Goal: Navigation & Orientation: Find specific page/section

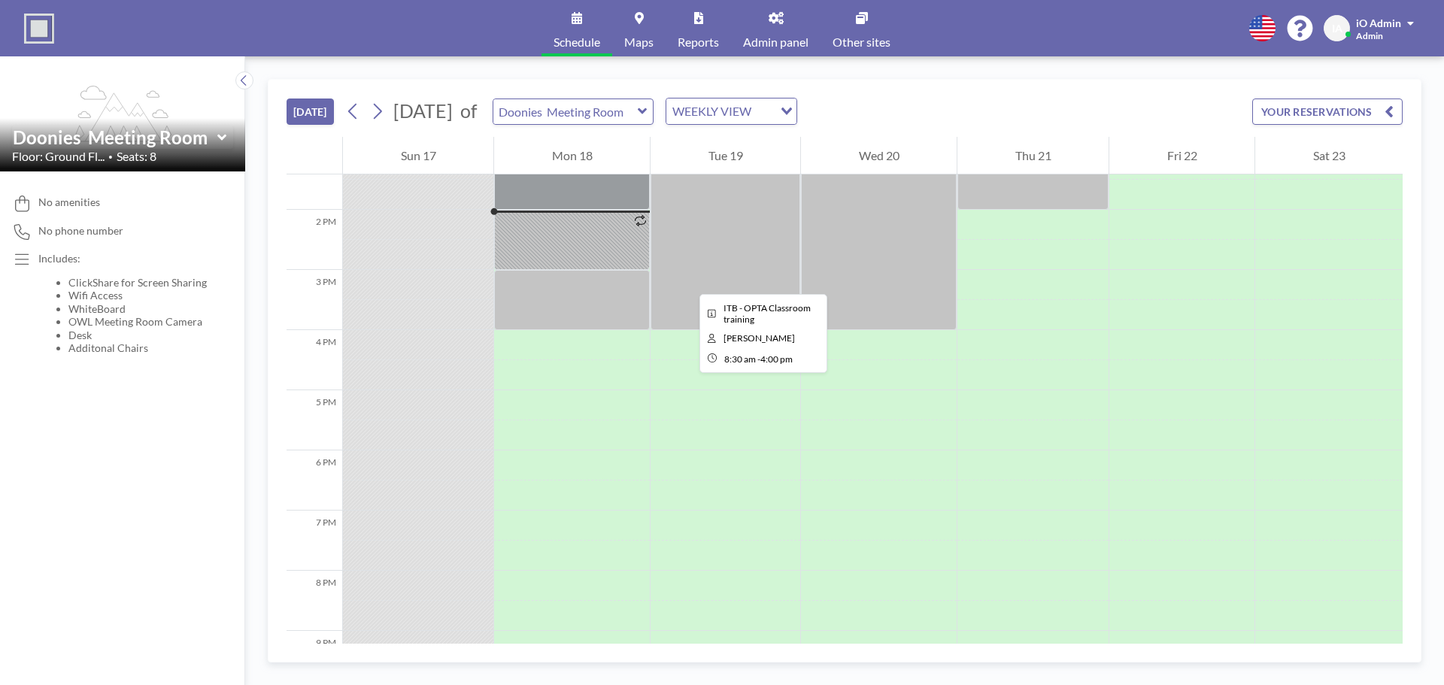
scroll to position [812, 0]
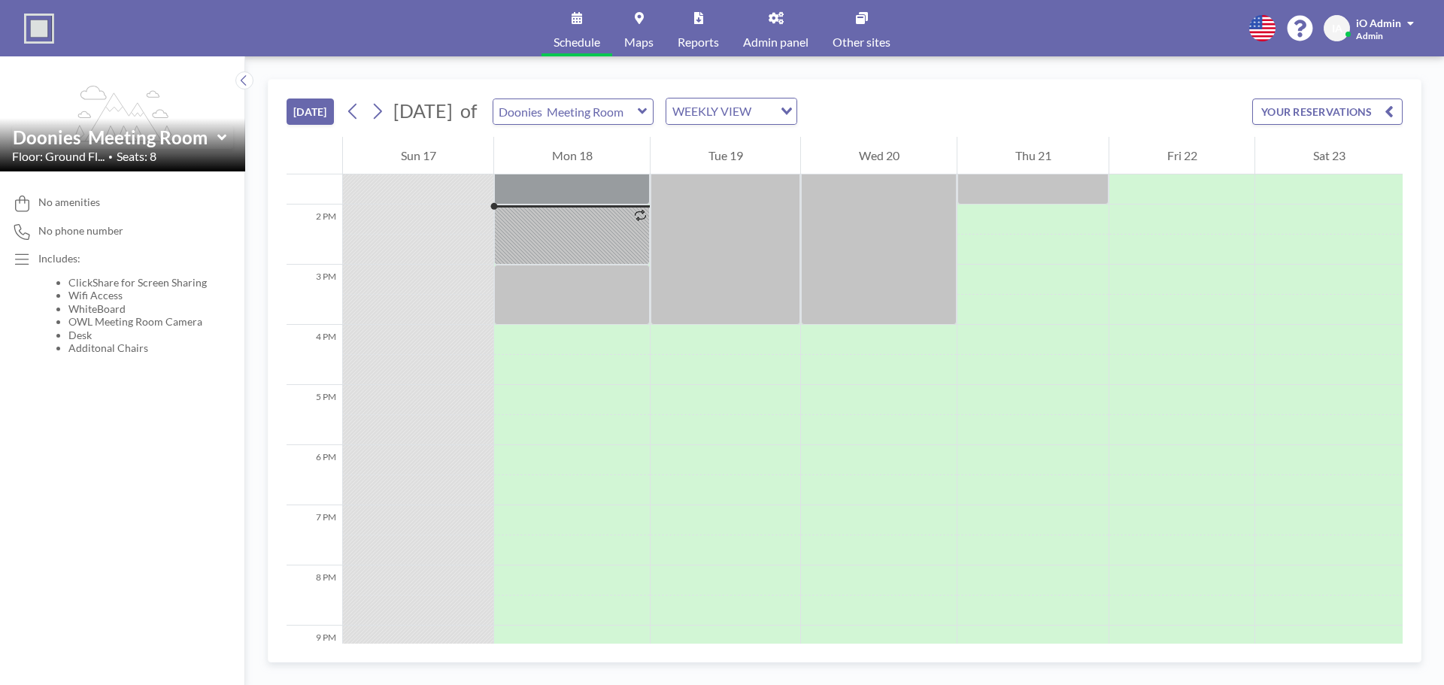
click at [783, 25] on link "Admin panel" at bounding box center [775, 28] width 89 height 56
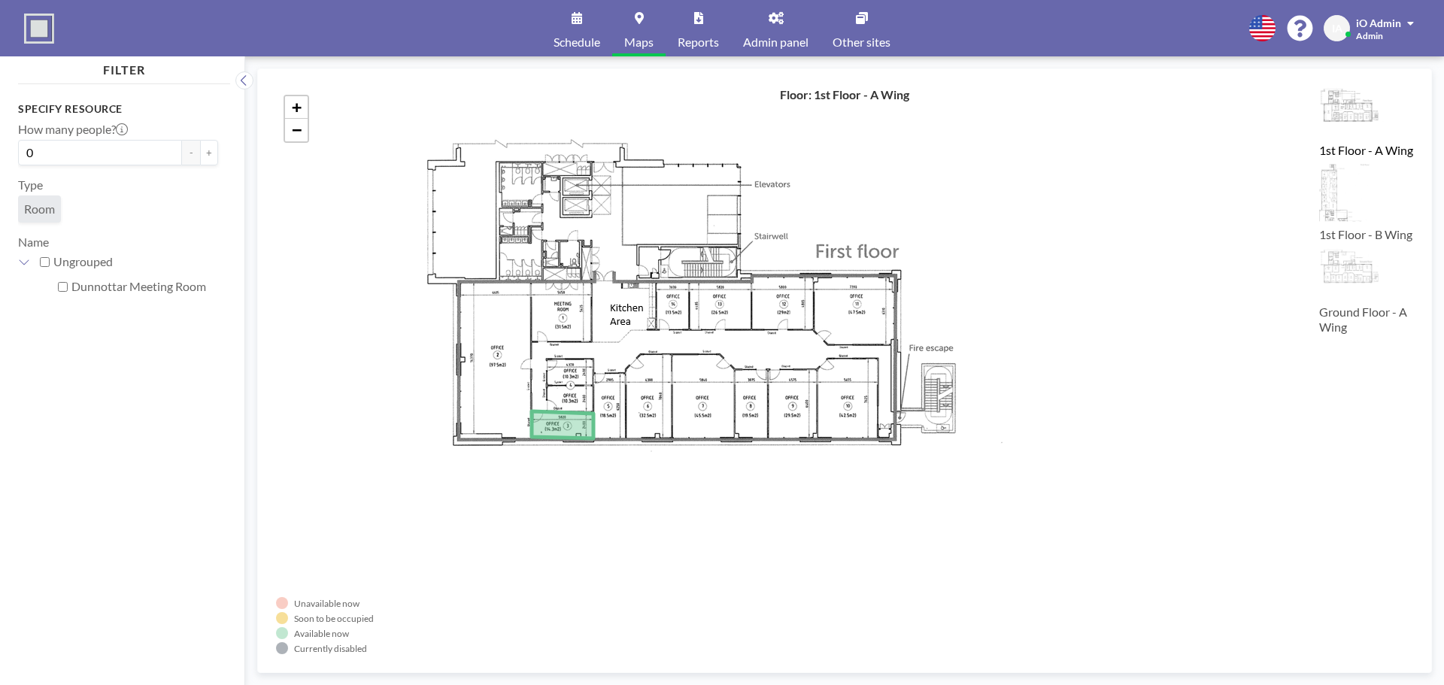
click at [595, 40] on span "Schedule" at bounding box center [576, 42] width 47 height 12
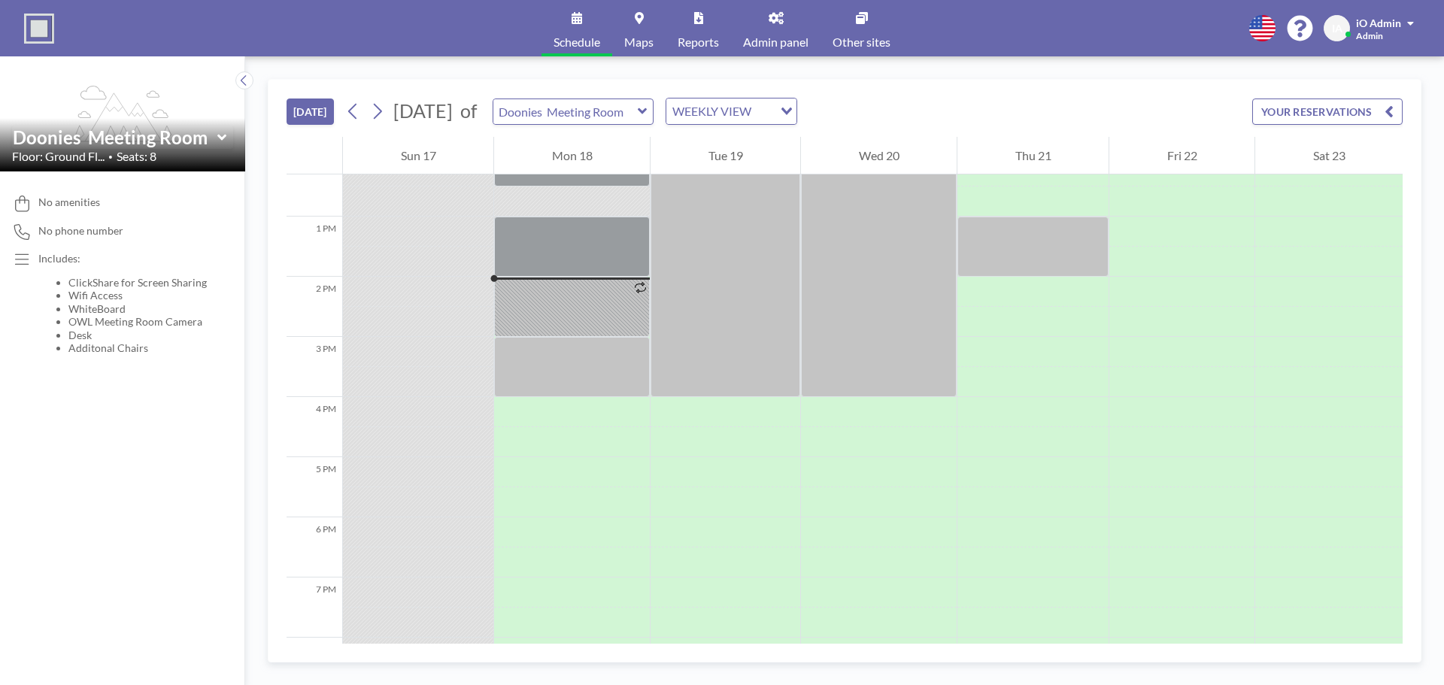
scroll to position [812, 0]
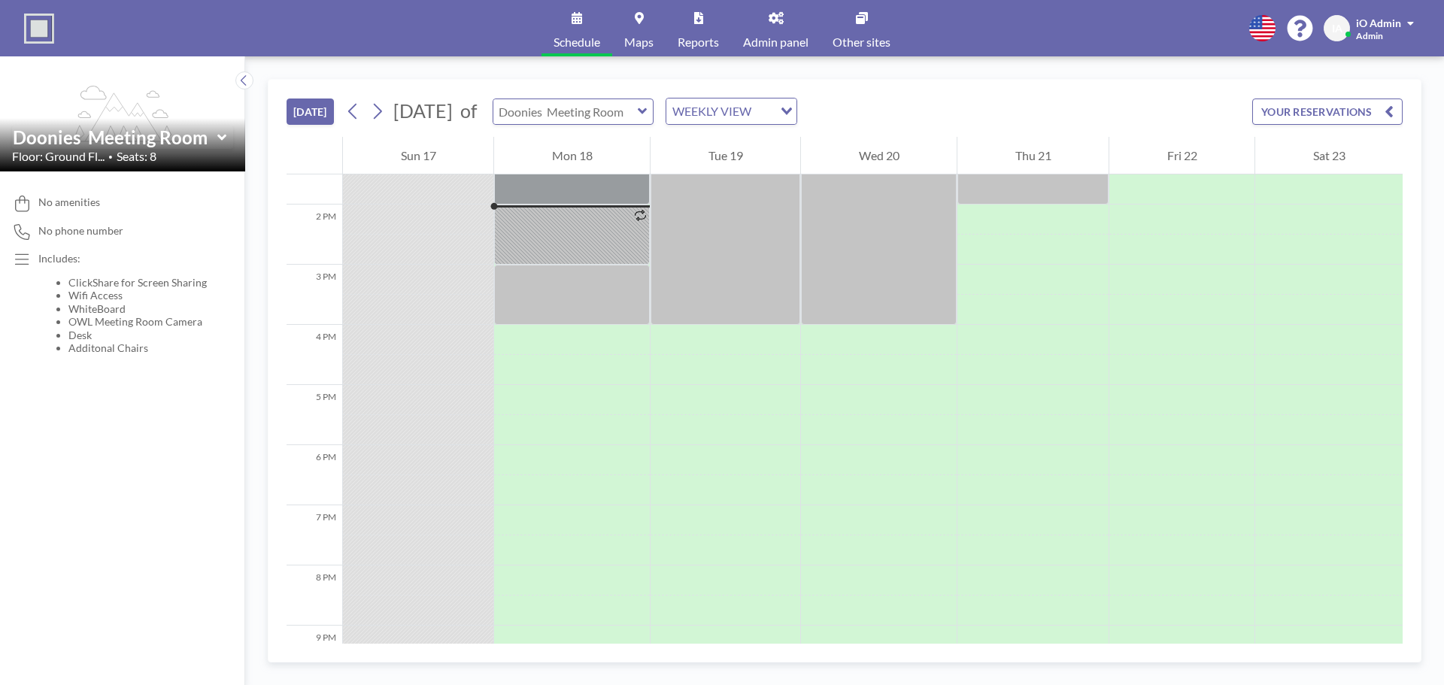
click at [593, 115] on input "text" at bounding box center [565, 111] width 144 height 25
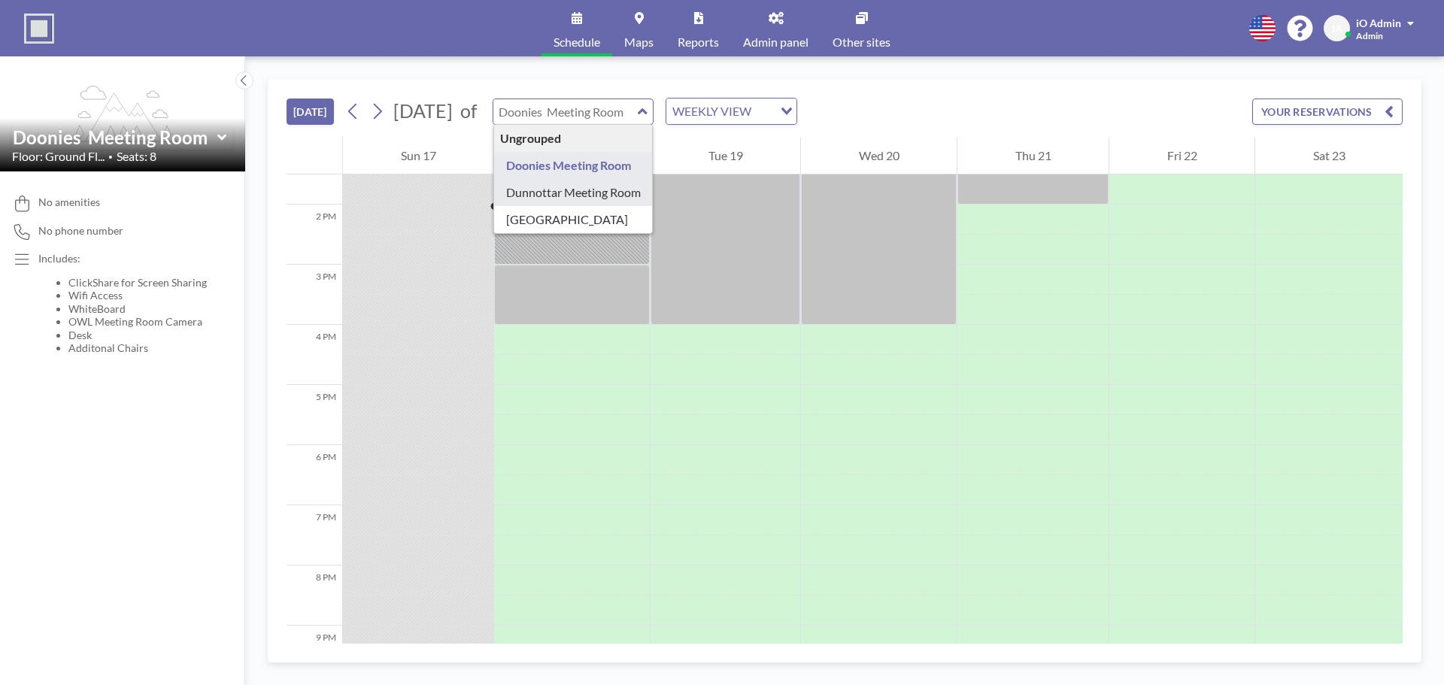
type input "Dunnottar Meeting Room"
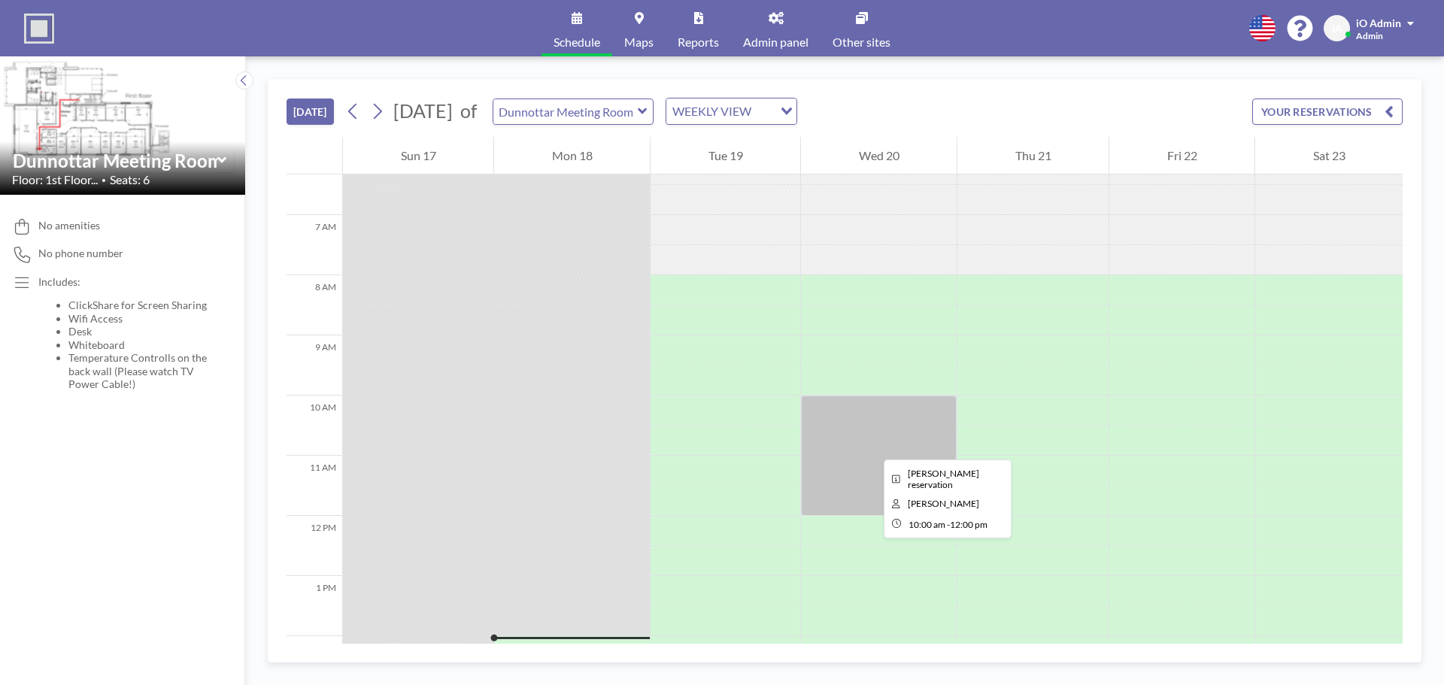
scroll to position [305, 0]
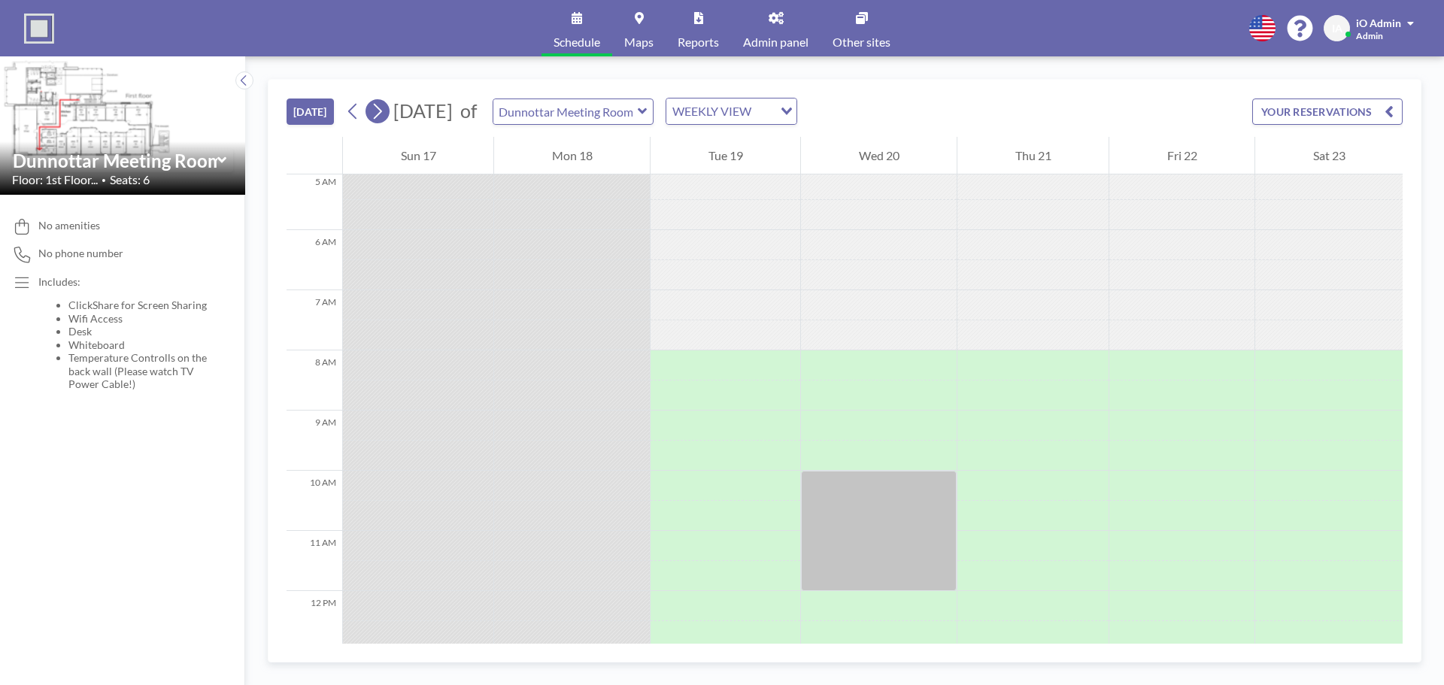
click at [377, 116] on icon at bounding box center [377, 111] width 14 height 23
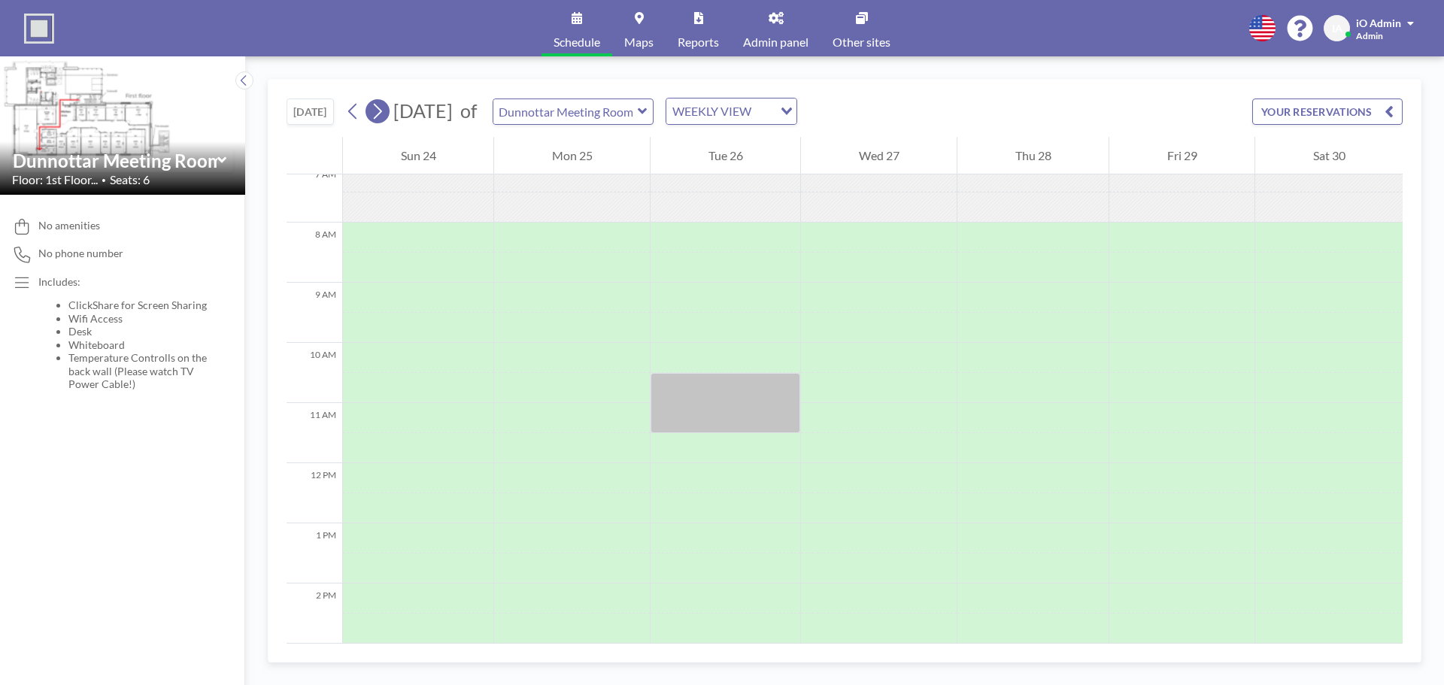
scroll to position [451, 0]
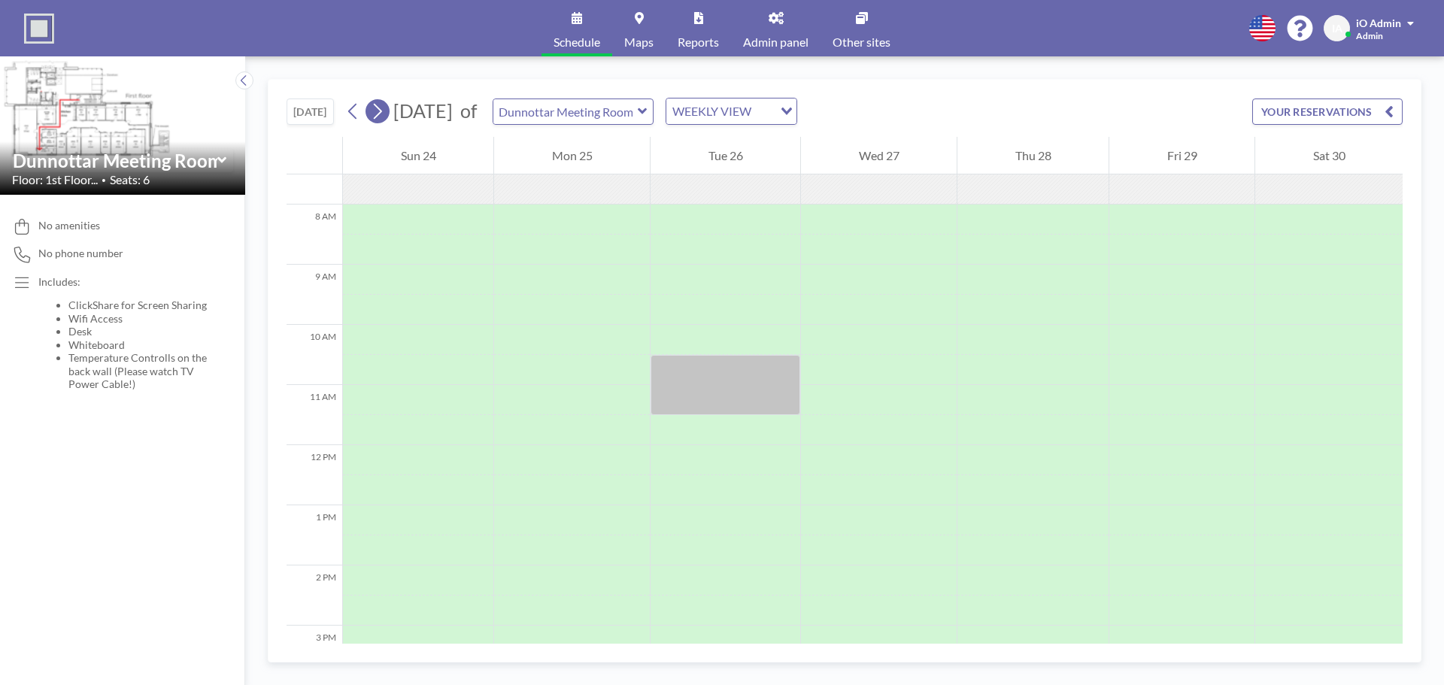
click at [377, 116] on icon at bounding box center [377, 111] width 14 height 23
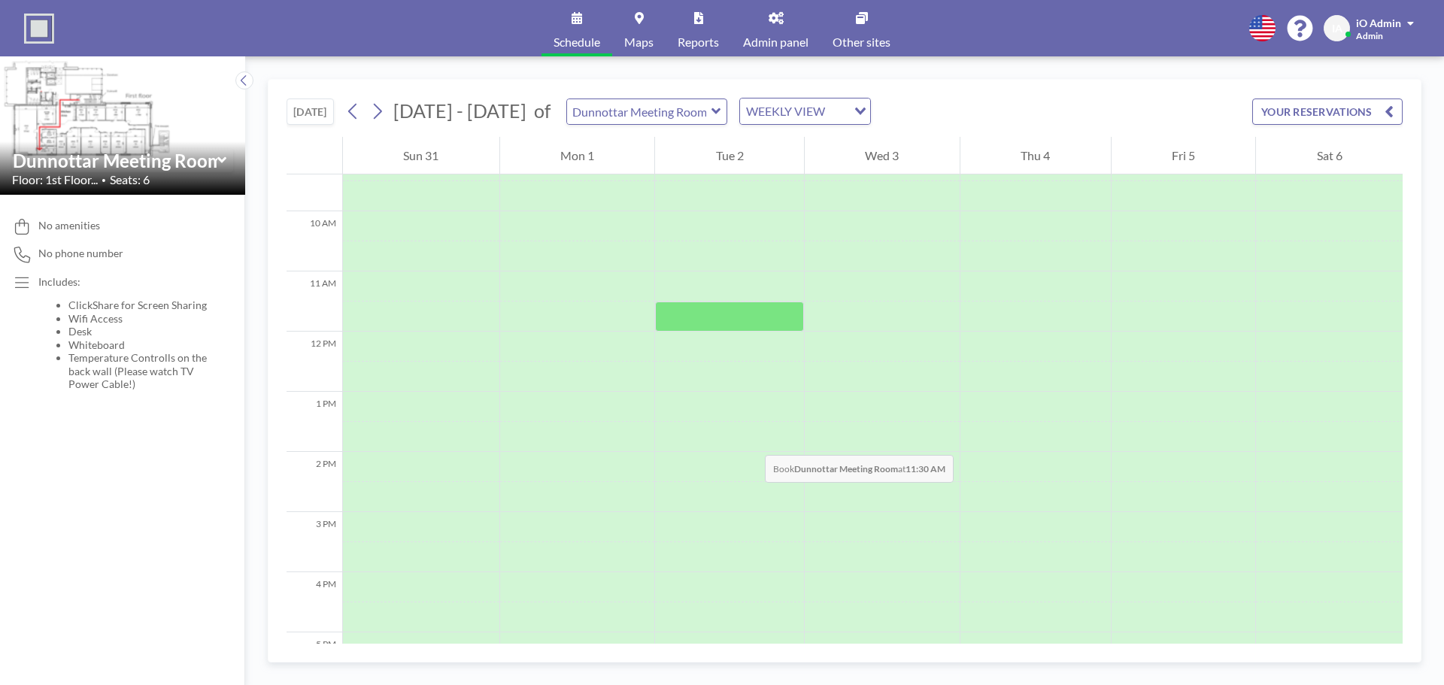
scroll to position [376, 0]
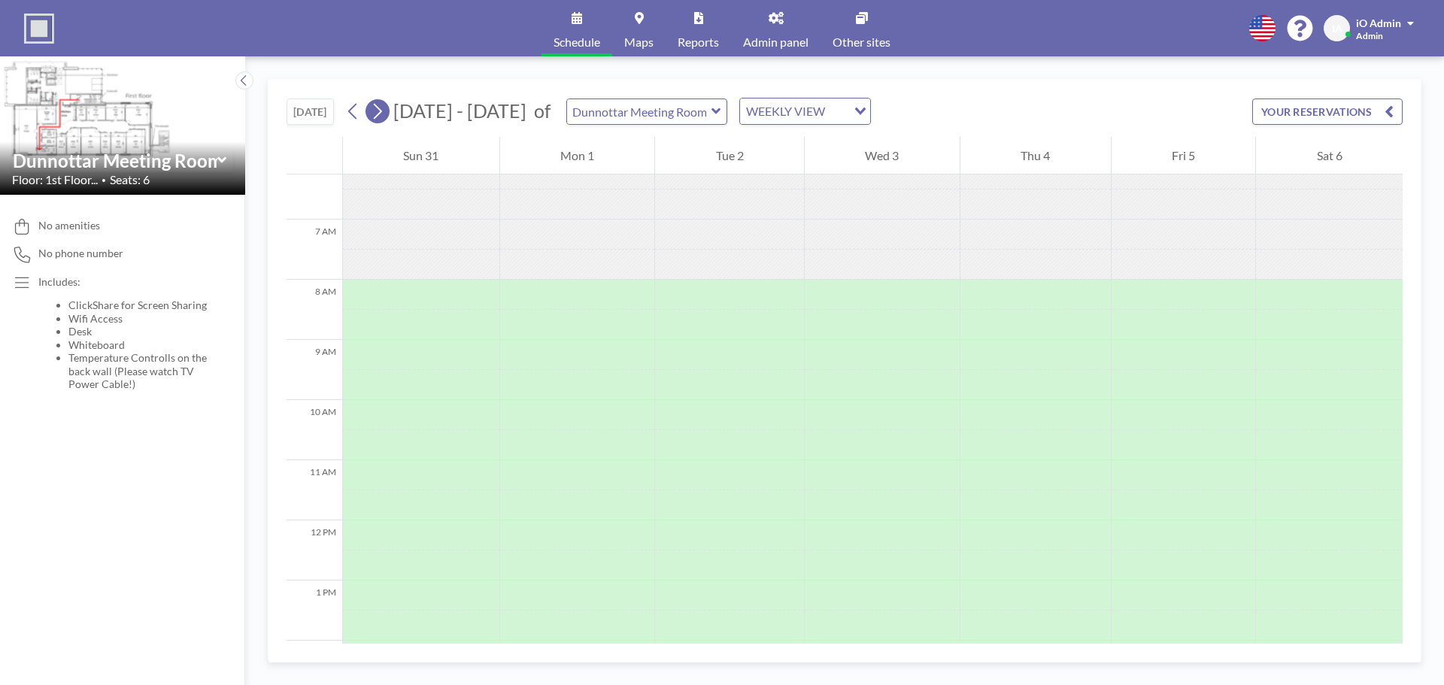
click at [388, 108] on button at bounding box center [377, 111] width 24 height 24
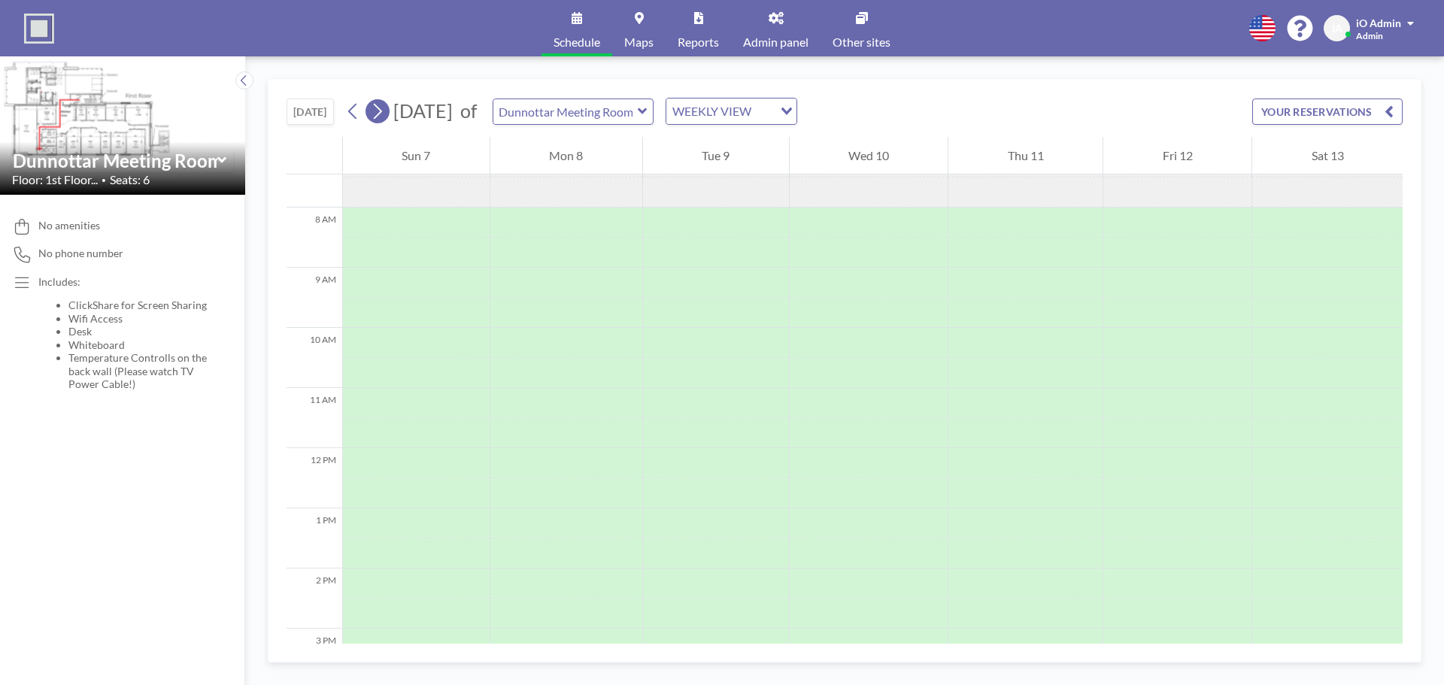
scroll to position [451, 0]
click at [388, 108] on button at bounding box center [377, 111] width 24 height 24
click at [355, 108] on icon at bounding box center [352, 112] width 8 height 16
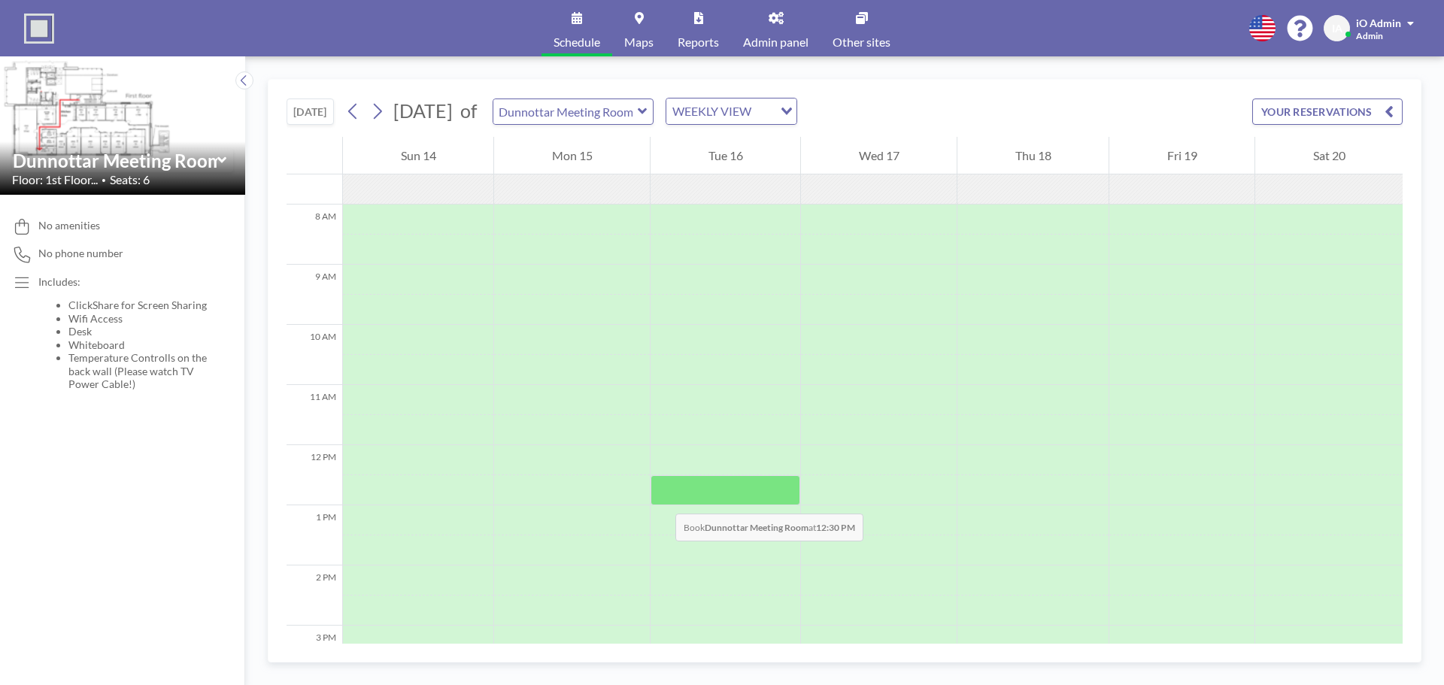
scroll to position [752, 0]
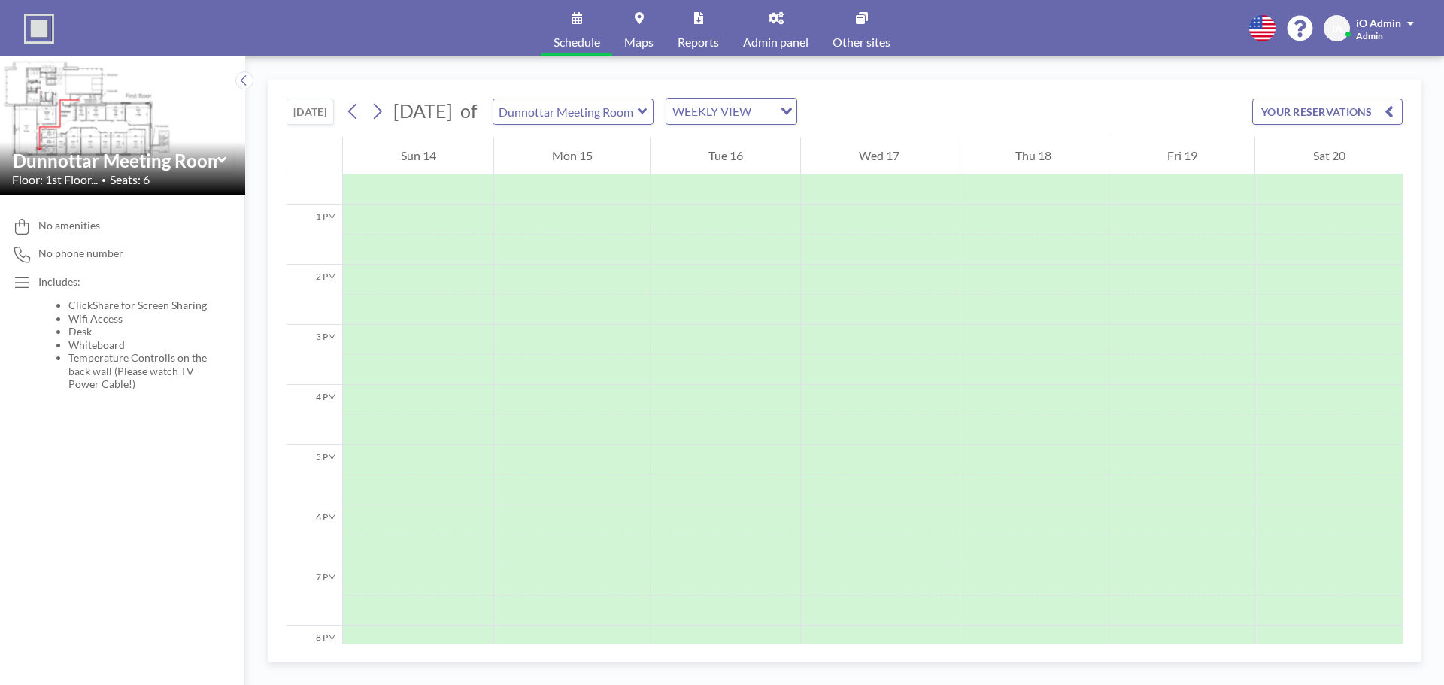
click at [560, 23] on link "Schedule" at bounding box center [576, 28] width 71 height 56
click at [703, 32] on link "Reports" at bounding box center [697, 28] width 65 height 56
